Goal: Obtain resource: Obtain resource

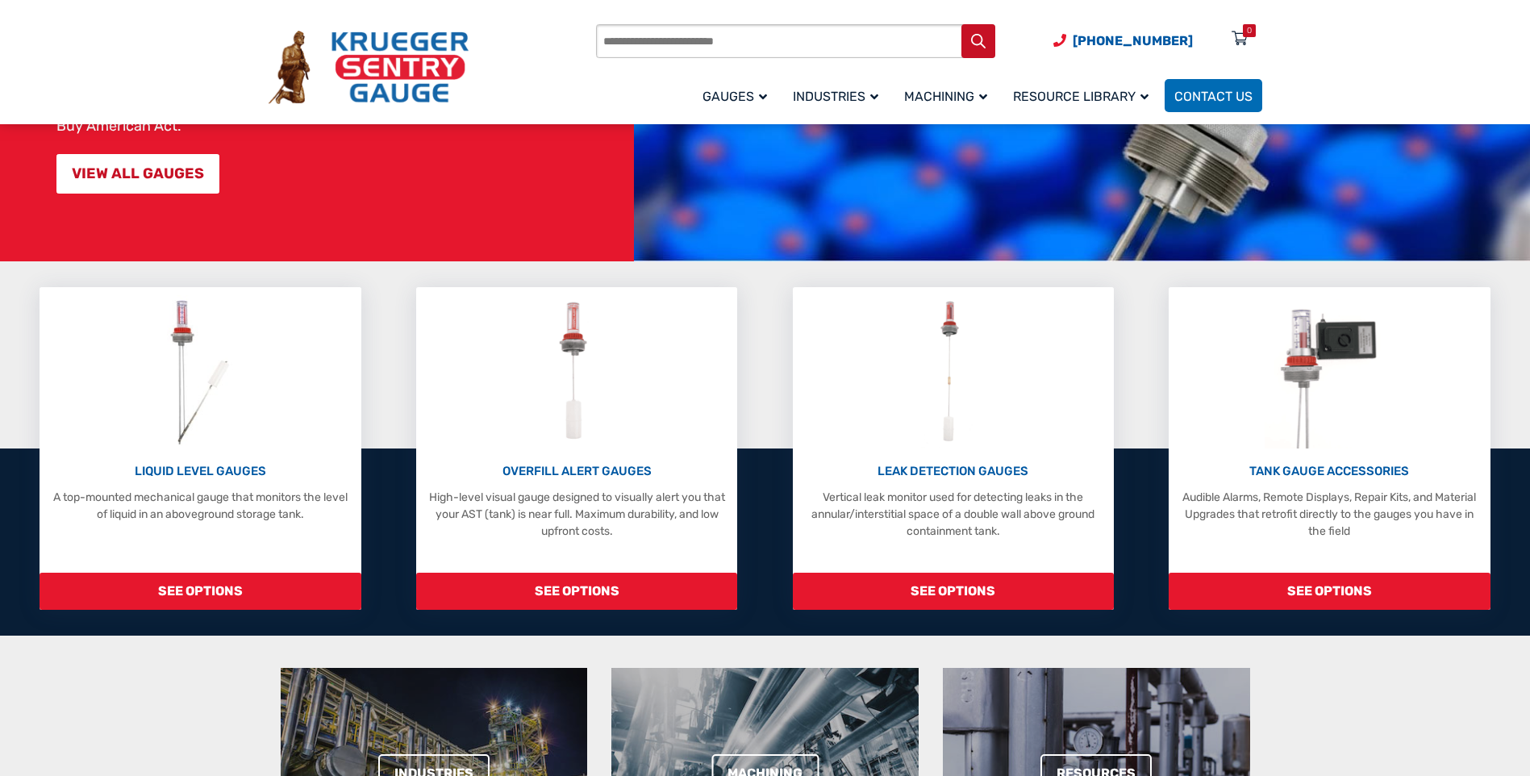
scroll to position [242, 0]
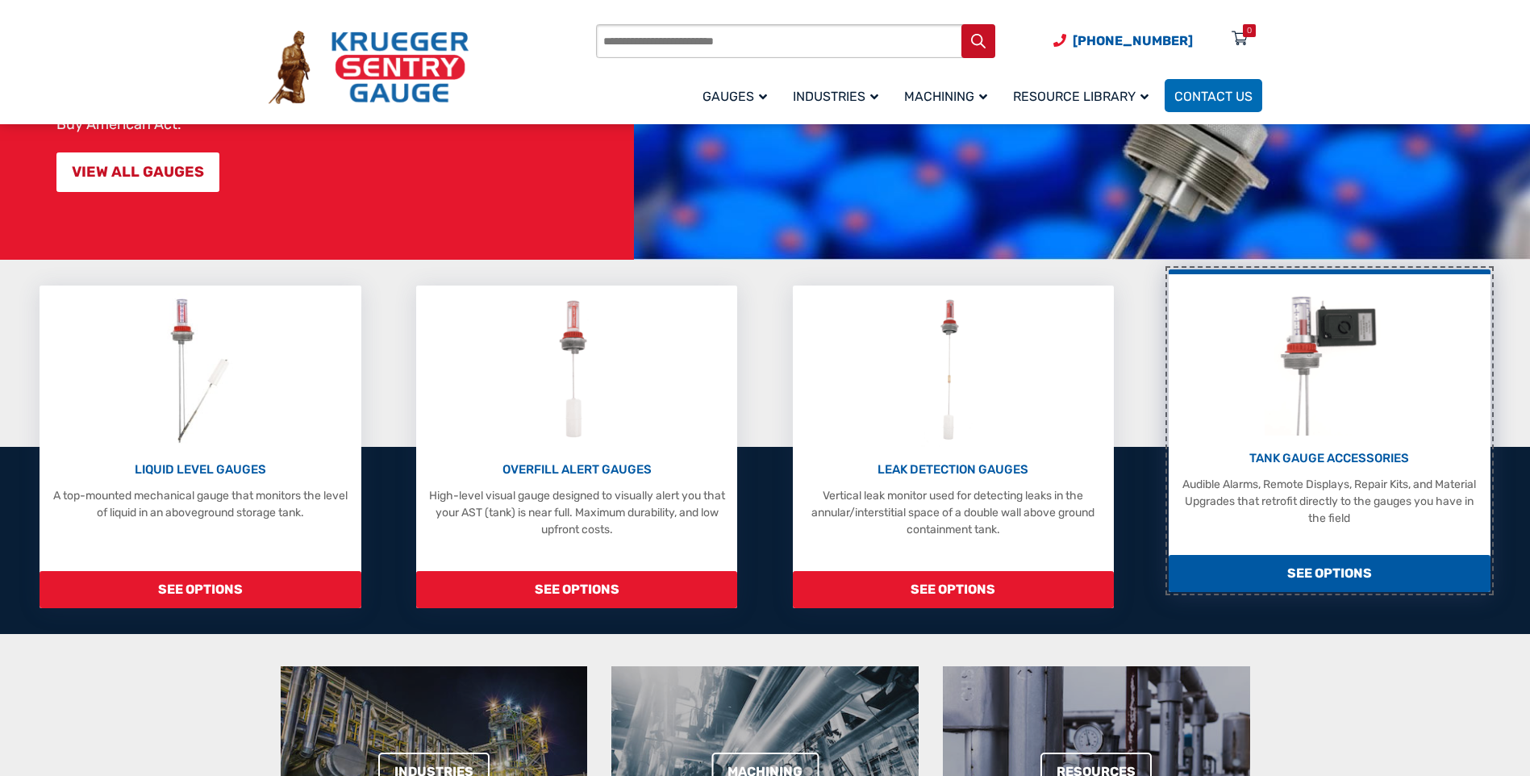
click at [1342, 484] on p "Audible Alarms, Remote Displays, Repair Kits, and Material Upgrades that retrof…" at bounding box center [1329, 501] width 305 height 51
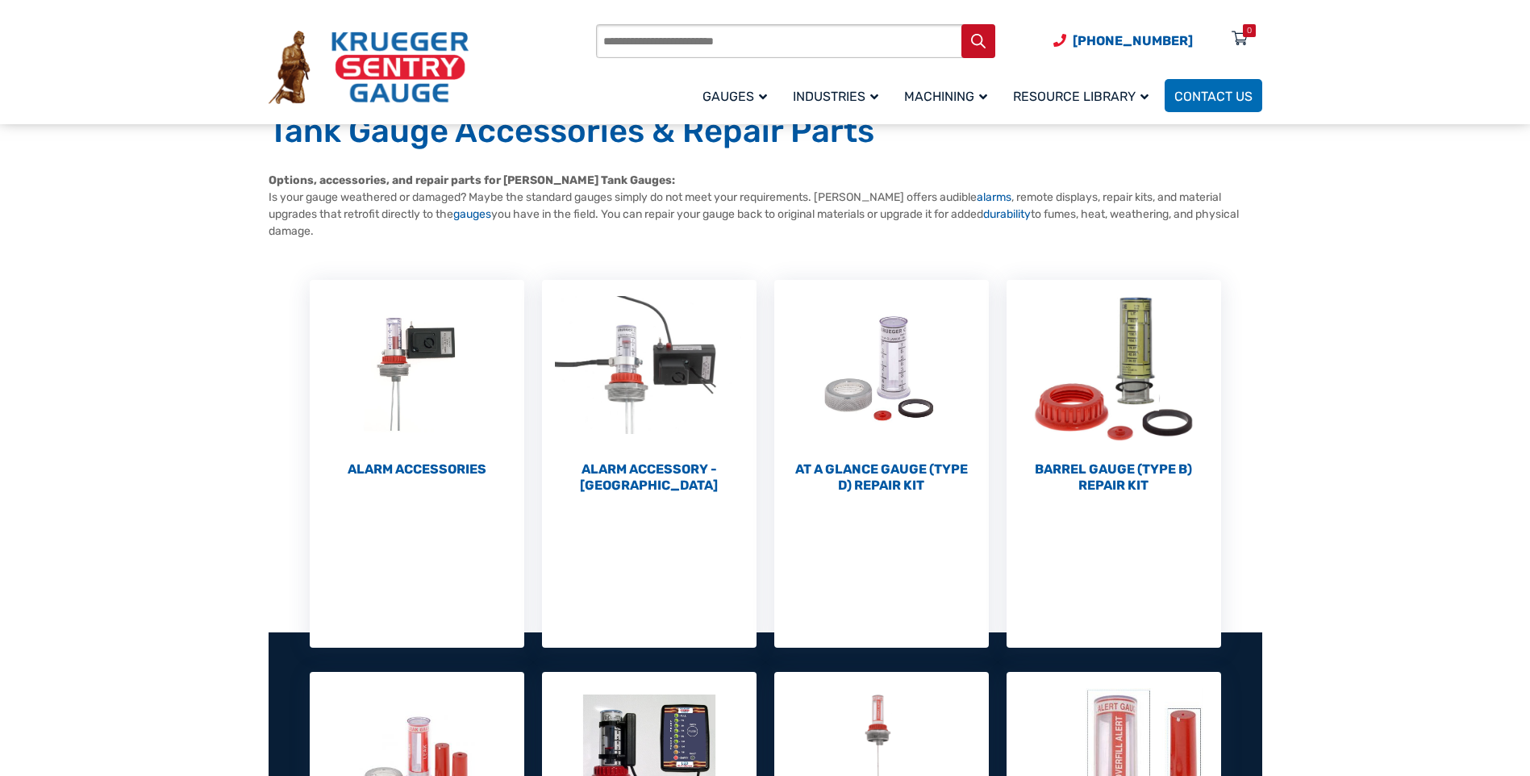
scroll to position [81, 0]
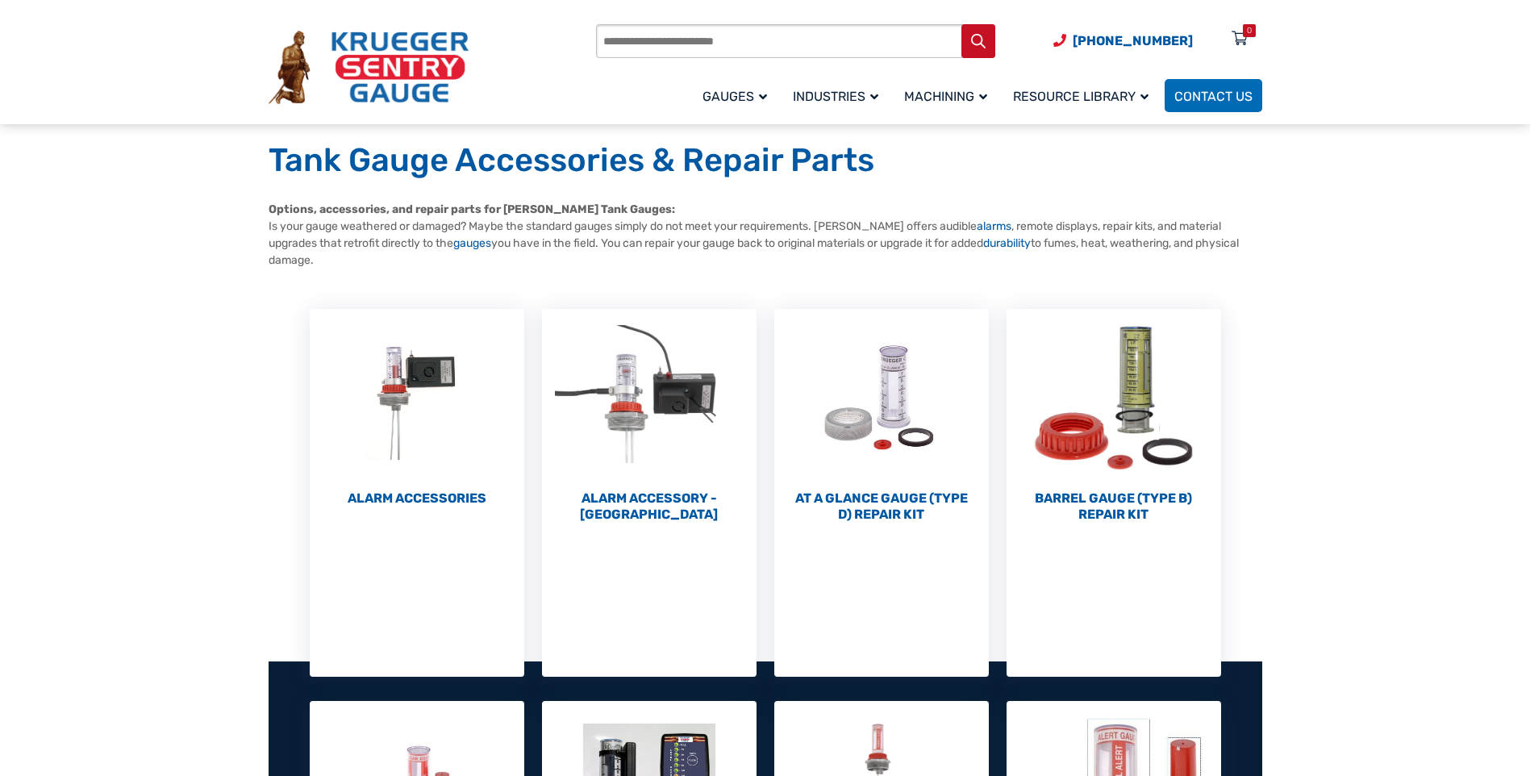
click at [429, 490] on h2 "Alarm Accessories (6)" at bounding box center [417, 498] width 215 height 16
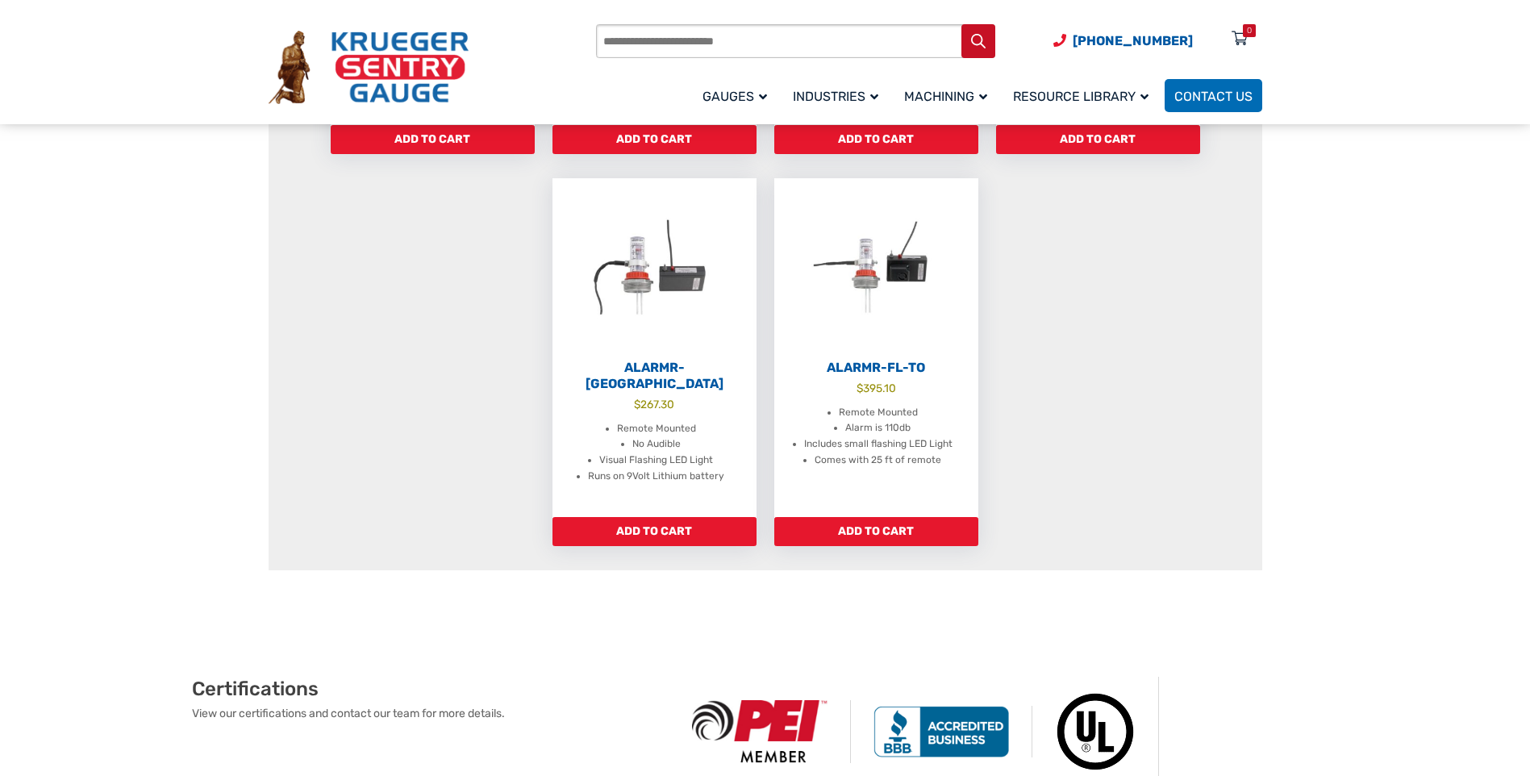
scroll to position [807, 0]
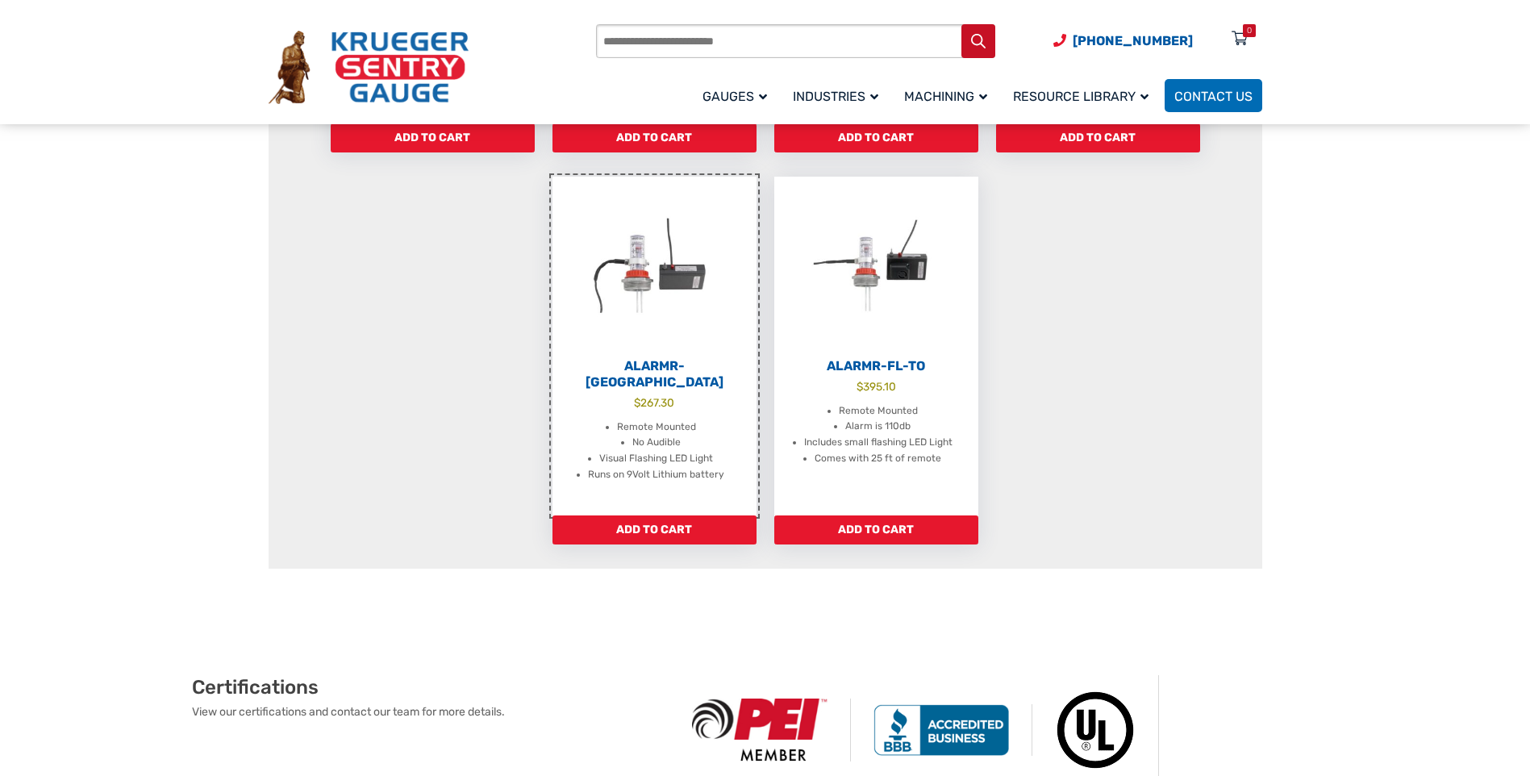
click at [649, 467] on li "Runs on 9Volt Lithium battery" at bounding box center [656, 475] width 136 height 16
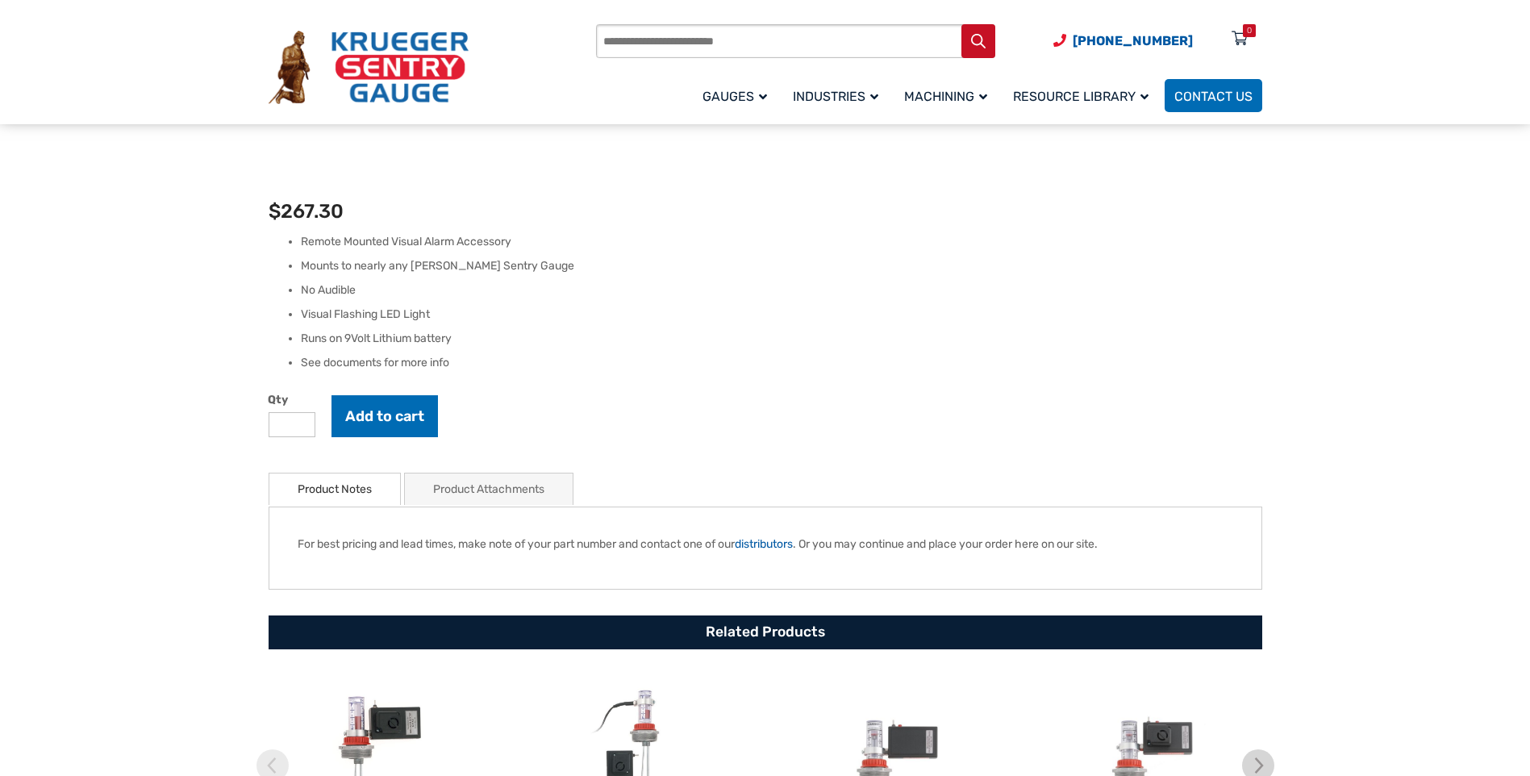
scroll to position [403, 0]
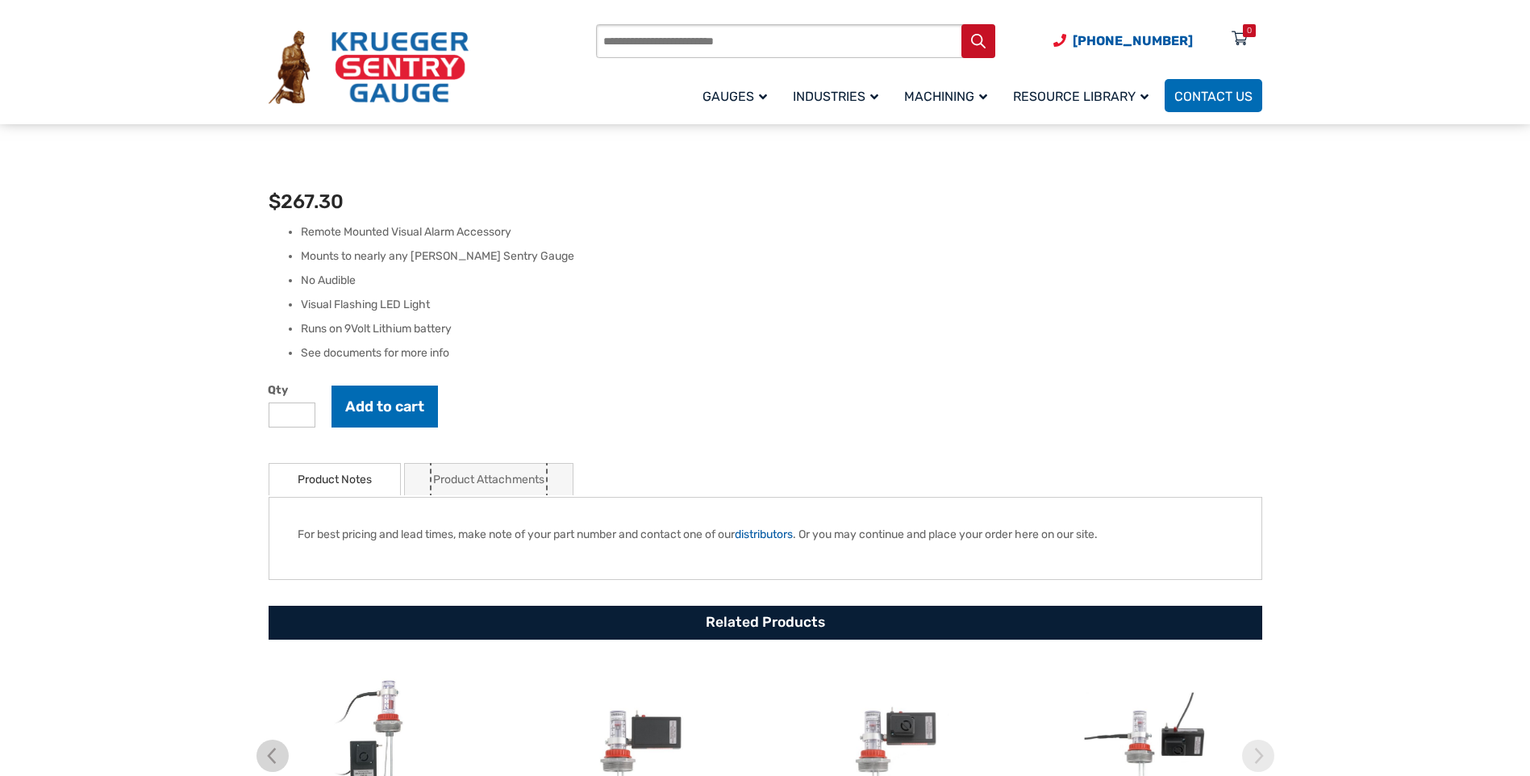
click at [476, 481] on link "Product Attachments" at bounding box center [488, 479] width 111 height 31
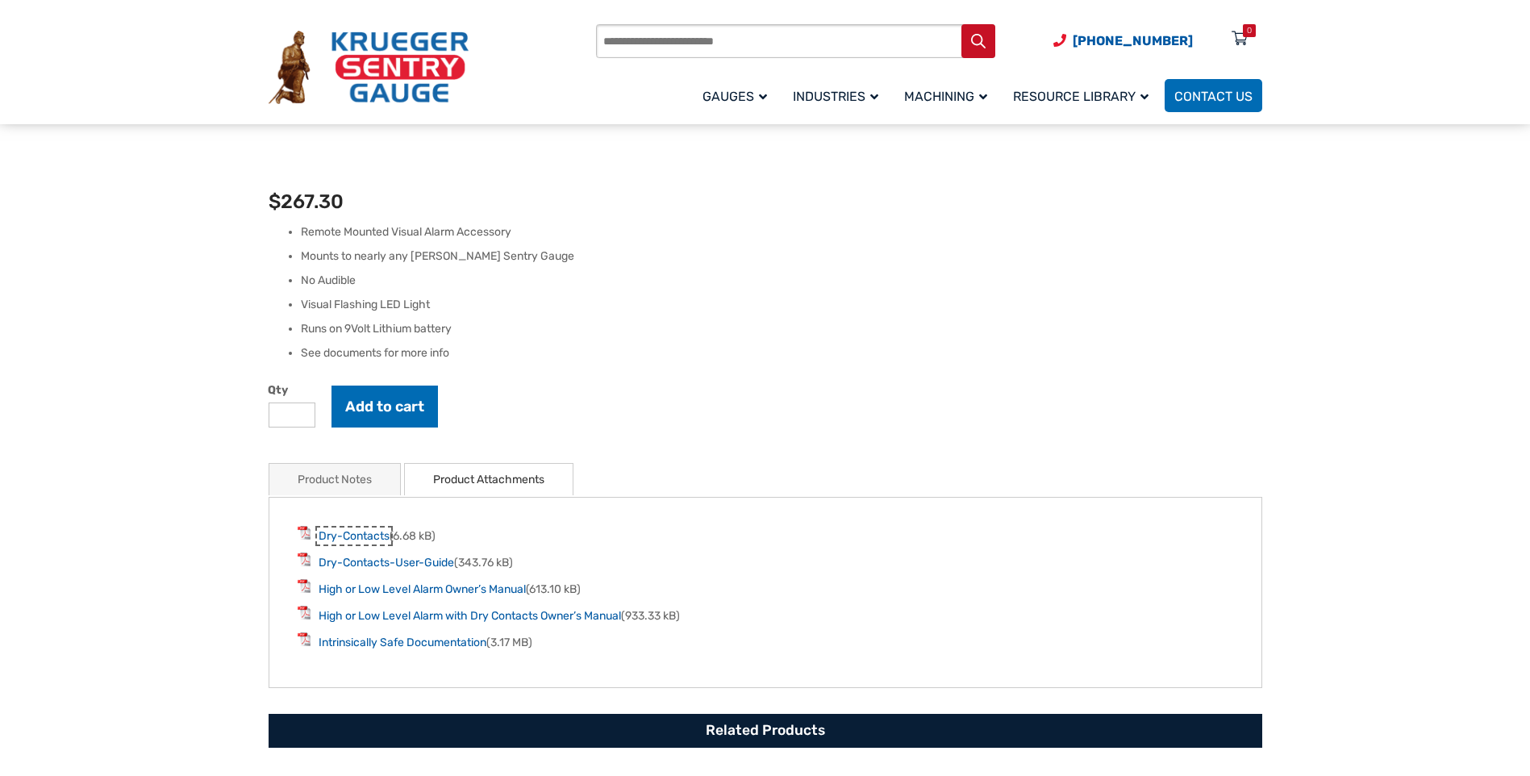
click at [361, 536] on link "Dry-Contacts" at bounding box center [354, 536] width 71 height 14
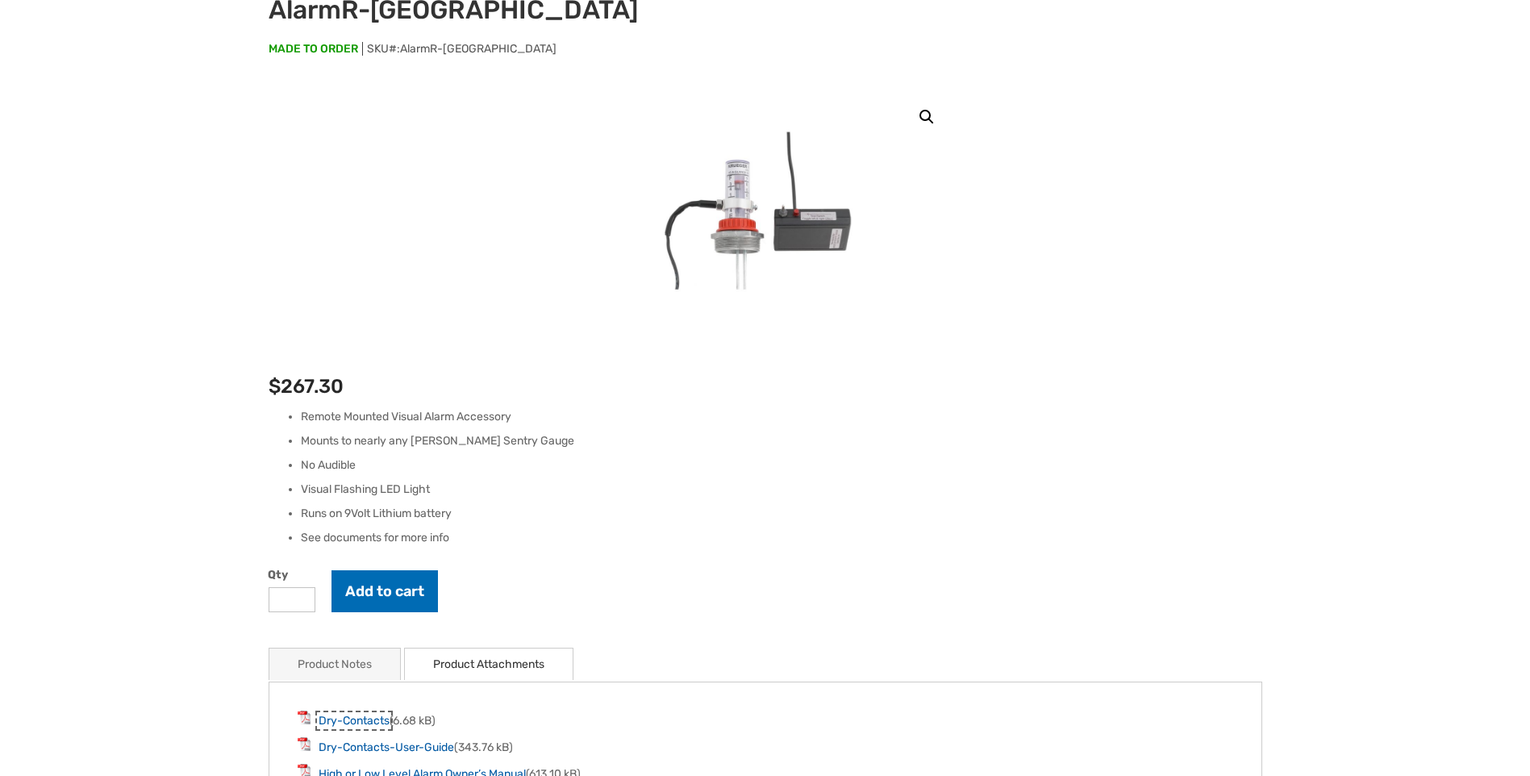
scroll to position [0, 0]
